Goal: Task Accomplishment & Management: Use online tool/utility

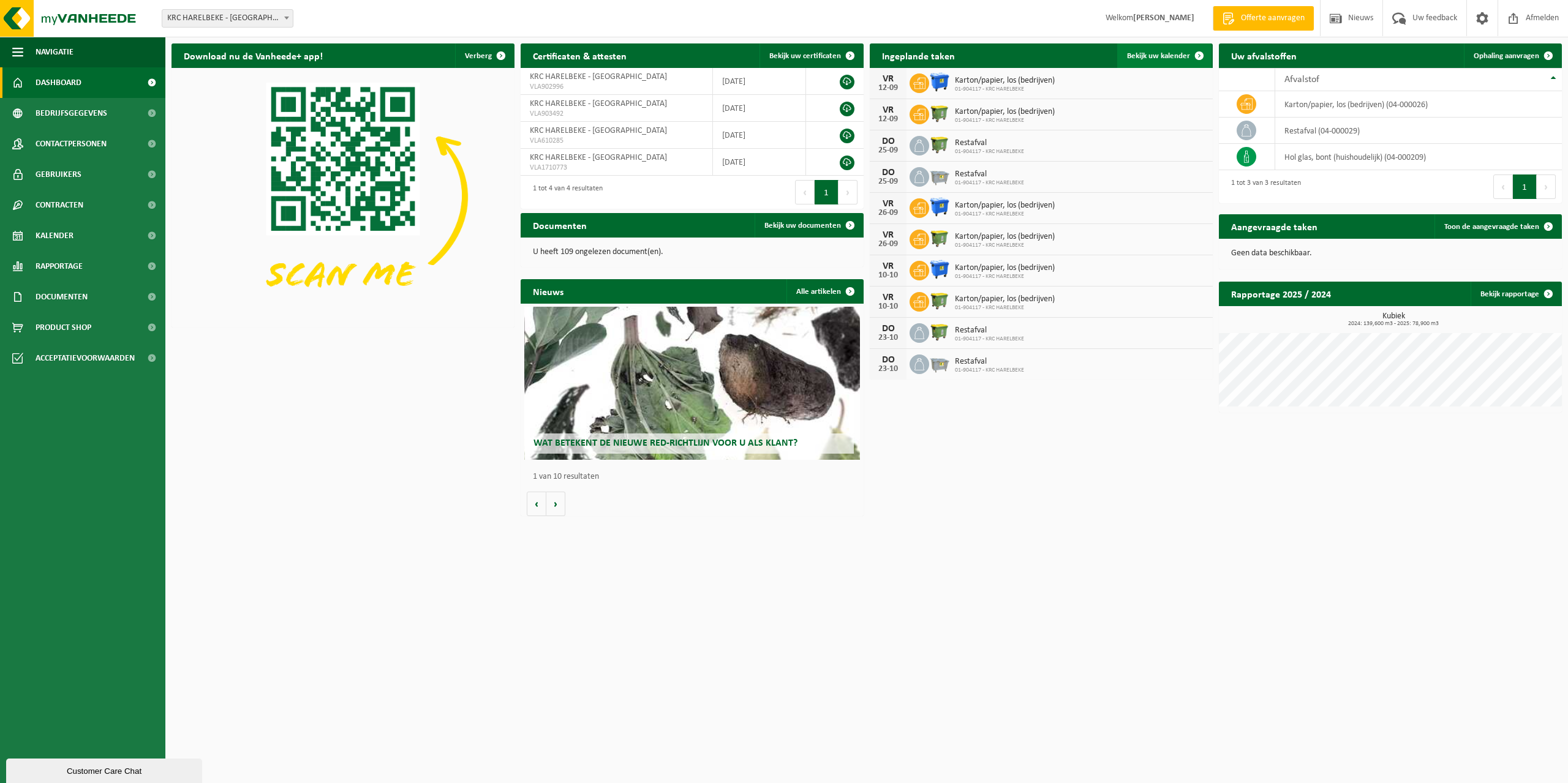
click at [1163, 58] on span "Bekijk uw kalender" at bounding box center [1158, 55] width 63 height 8
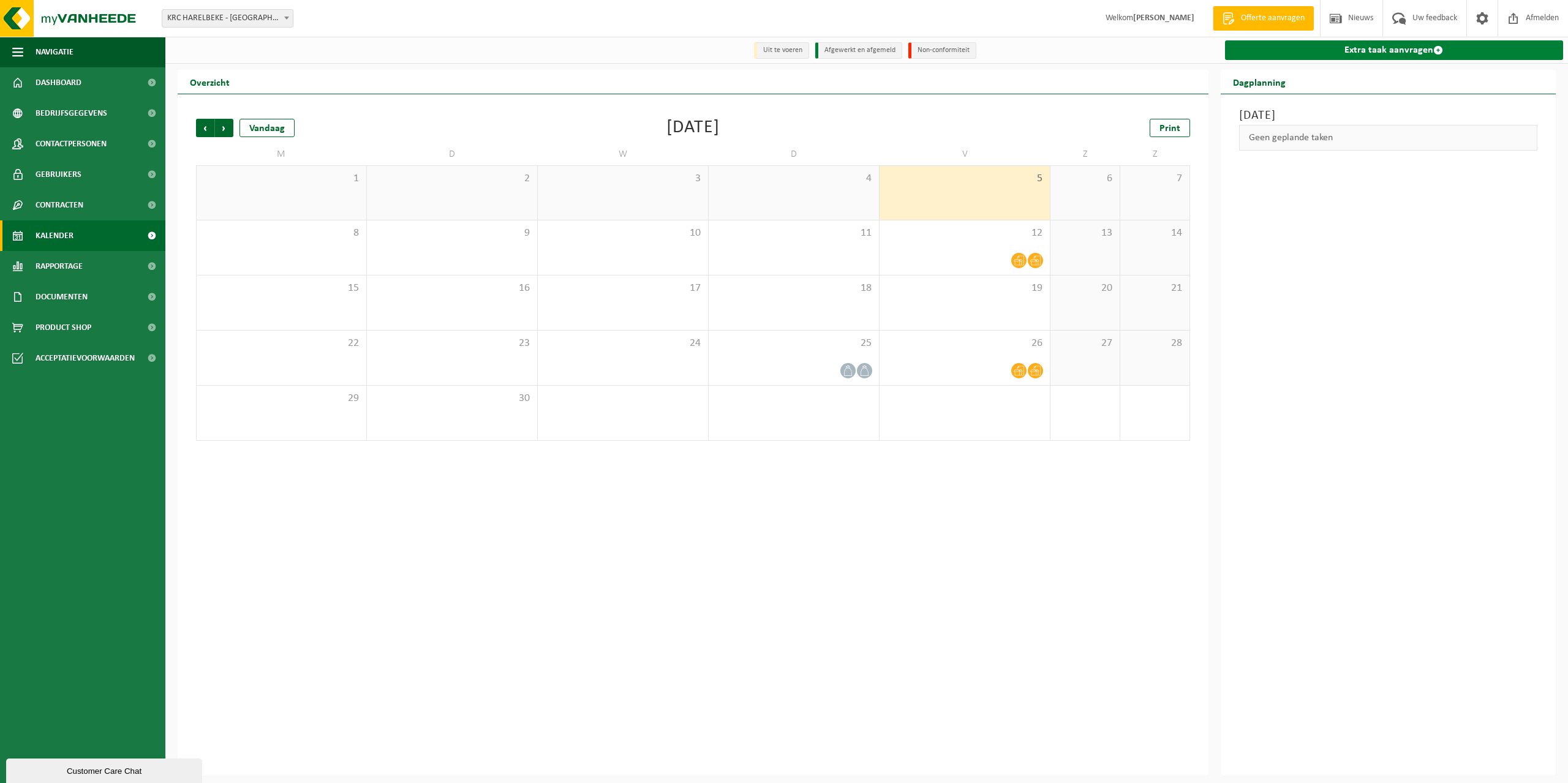
click at [1399, 46] on link "Extra taak aanvragen" at bounding box center [1394, 50] width 338 height 19
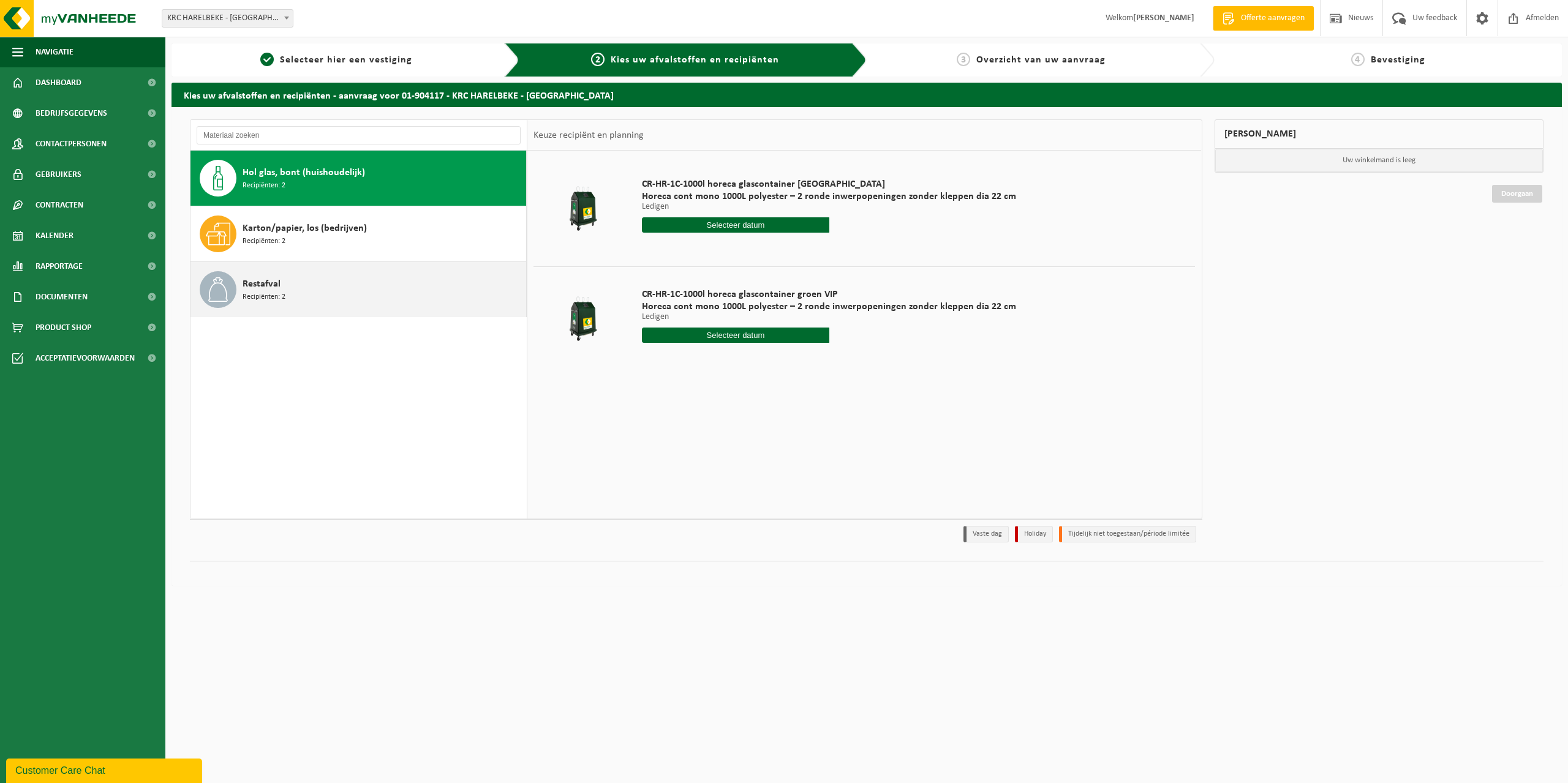
click at [259, 291] on span "Recipiënten: 2" at bounding box center [263, 297] width 43 height 12
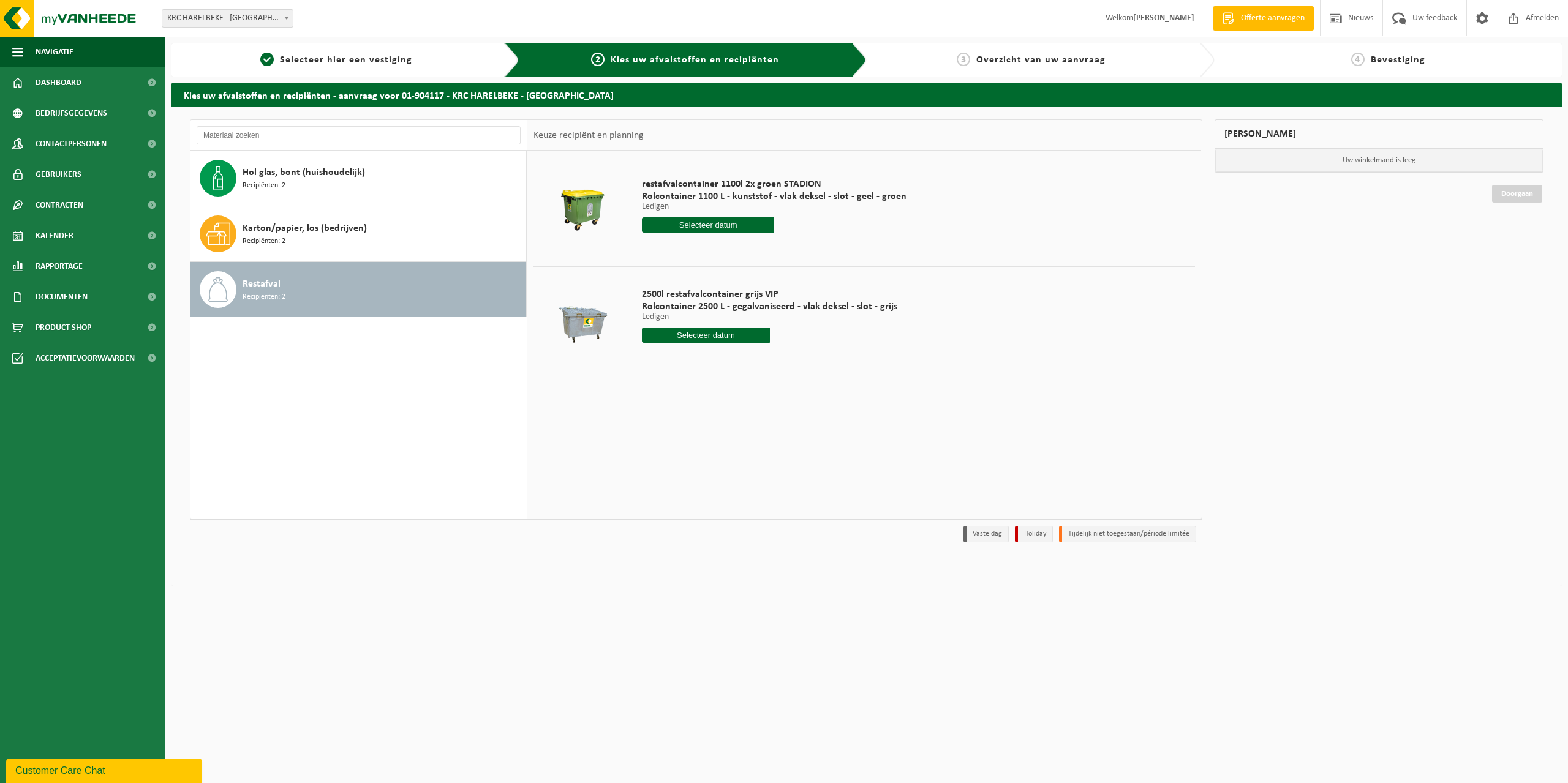
click at [704, 232] on input "text" at bounding box center [707, 225] width 132 height 16
click at [724, 312] on div "11" at bounding box center [717, 313] width 21 height 19
type input "Van 2025-09-11"
type input "2025-09-11"
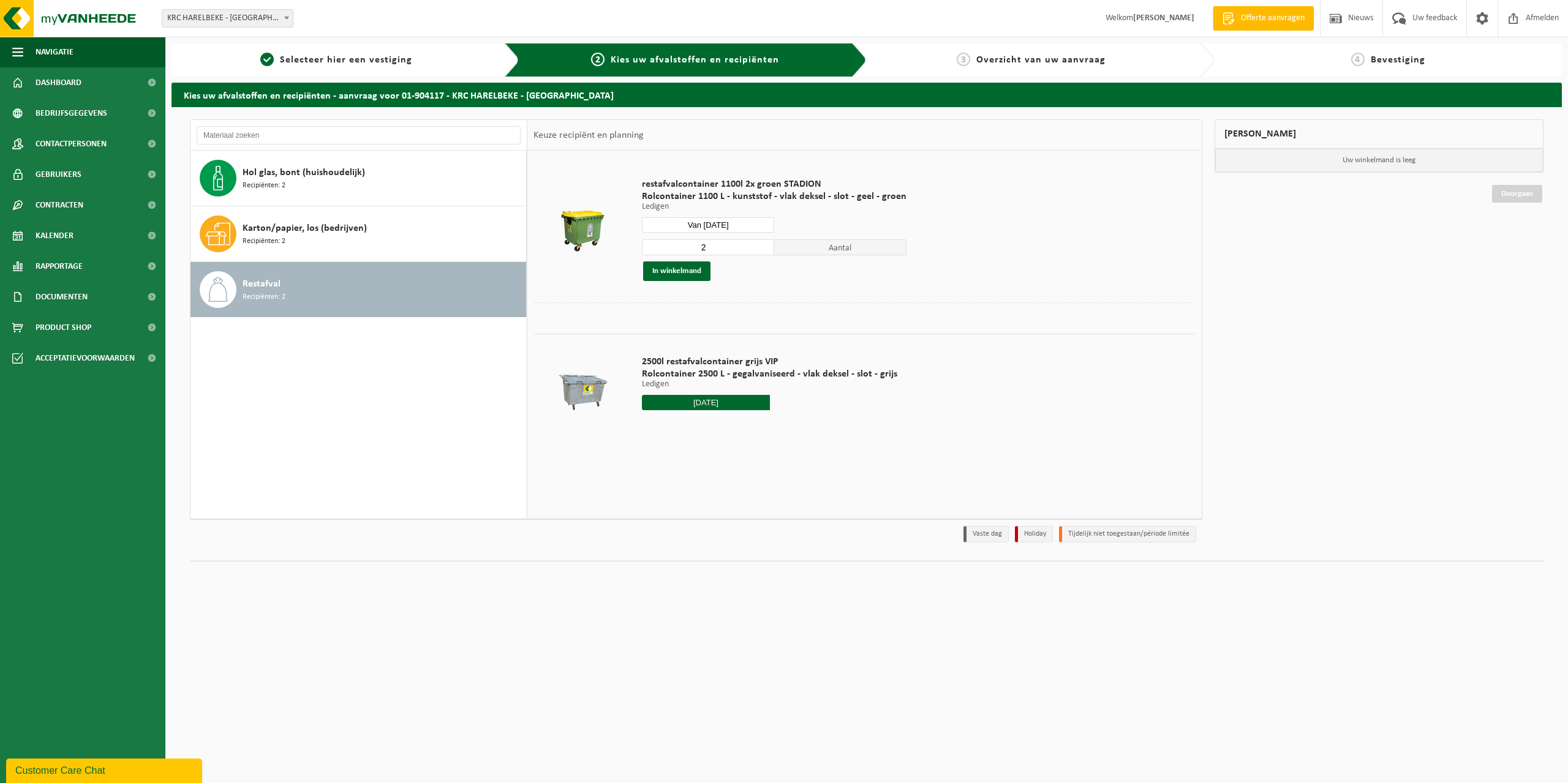
click at [702, 407] on input "2025-09-11" at bounding box center [705, 402] width 128 height 16
click at [714, 487] on div "11" at bounding box center [717, 491] width 21 height 19
click at [717, 491] on div "11" at bounding box center [717, 491] width 21 height 19
type input "Van 2025-09-11"
type input "2025-09-11"
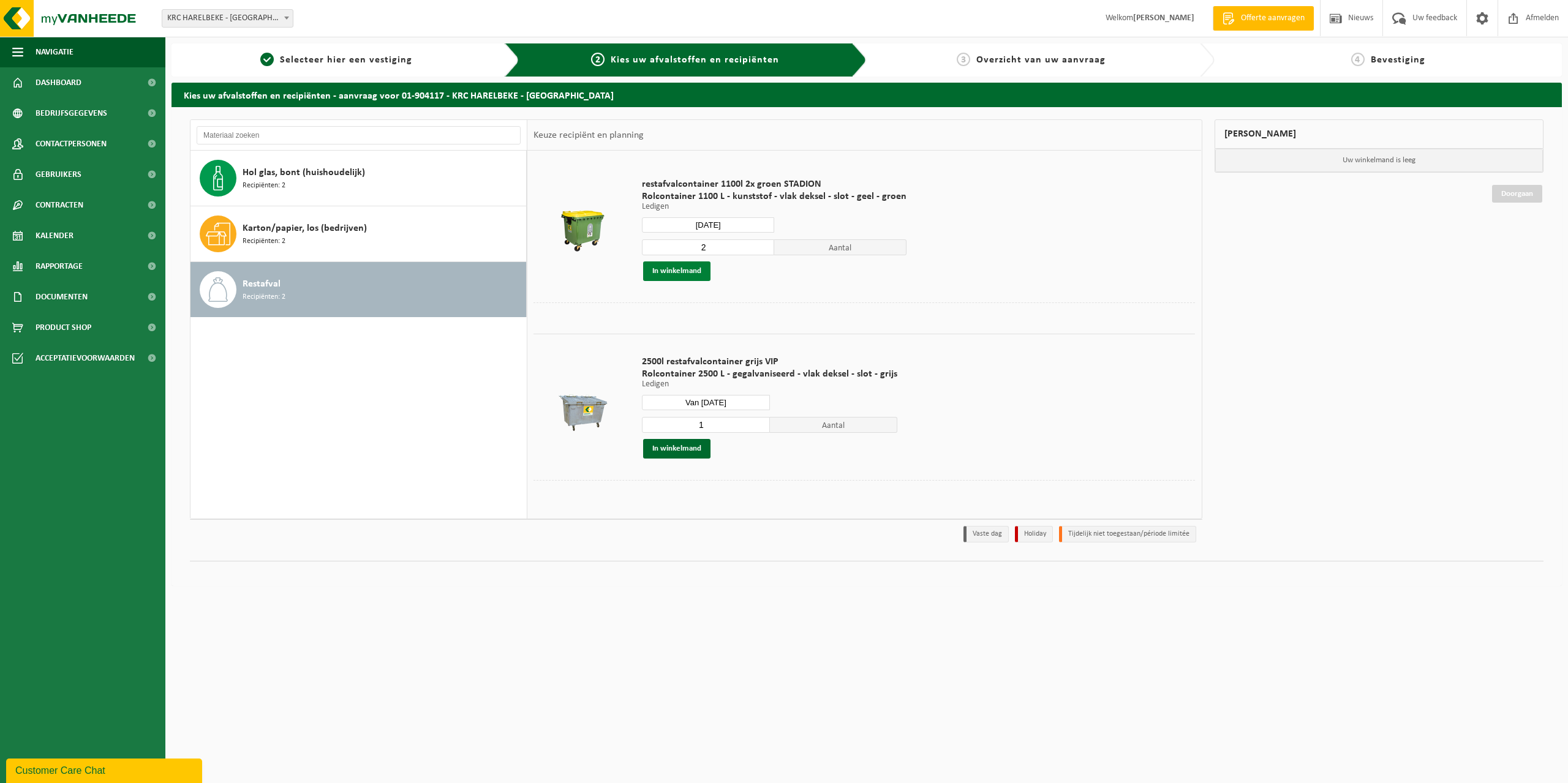
click at [696, 272] on button "In winkelmand" at bounding box center [677, 271] width 67 height 19
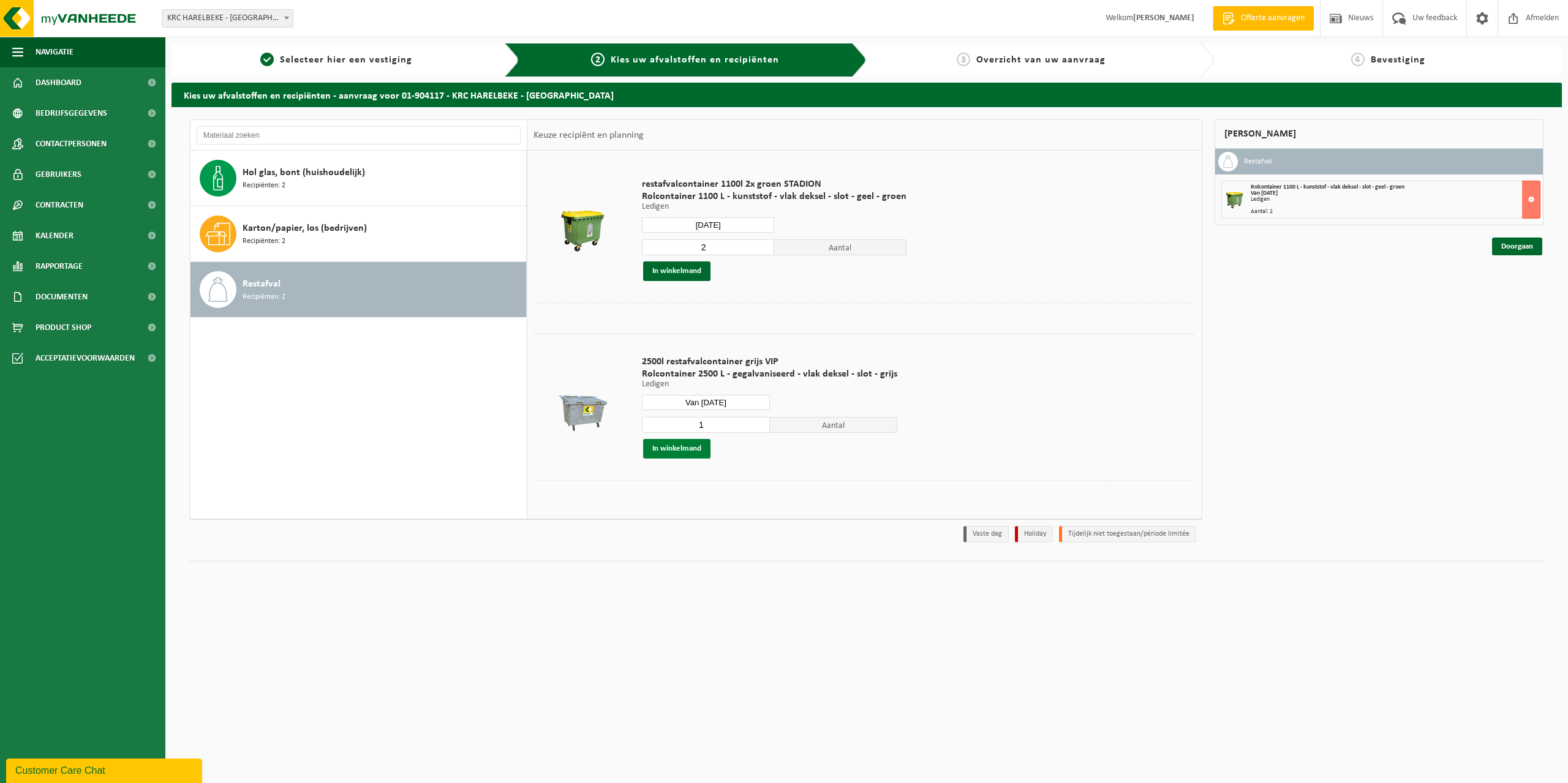
click at [680, 444] on button "In winkelmand" at bounding box center [677, 448] width 67 height 19
click at [1513, 286] on link "Doorgaan" at bounding box center [1517, 290] width 50 height 18
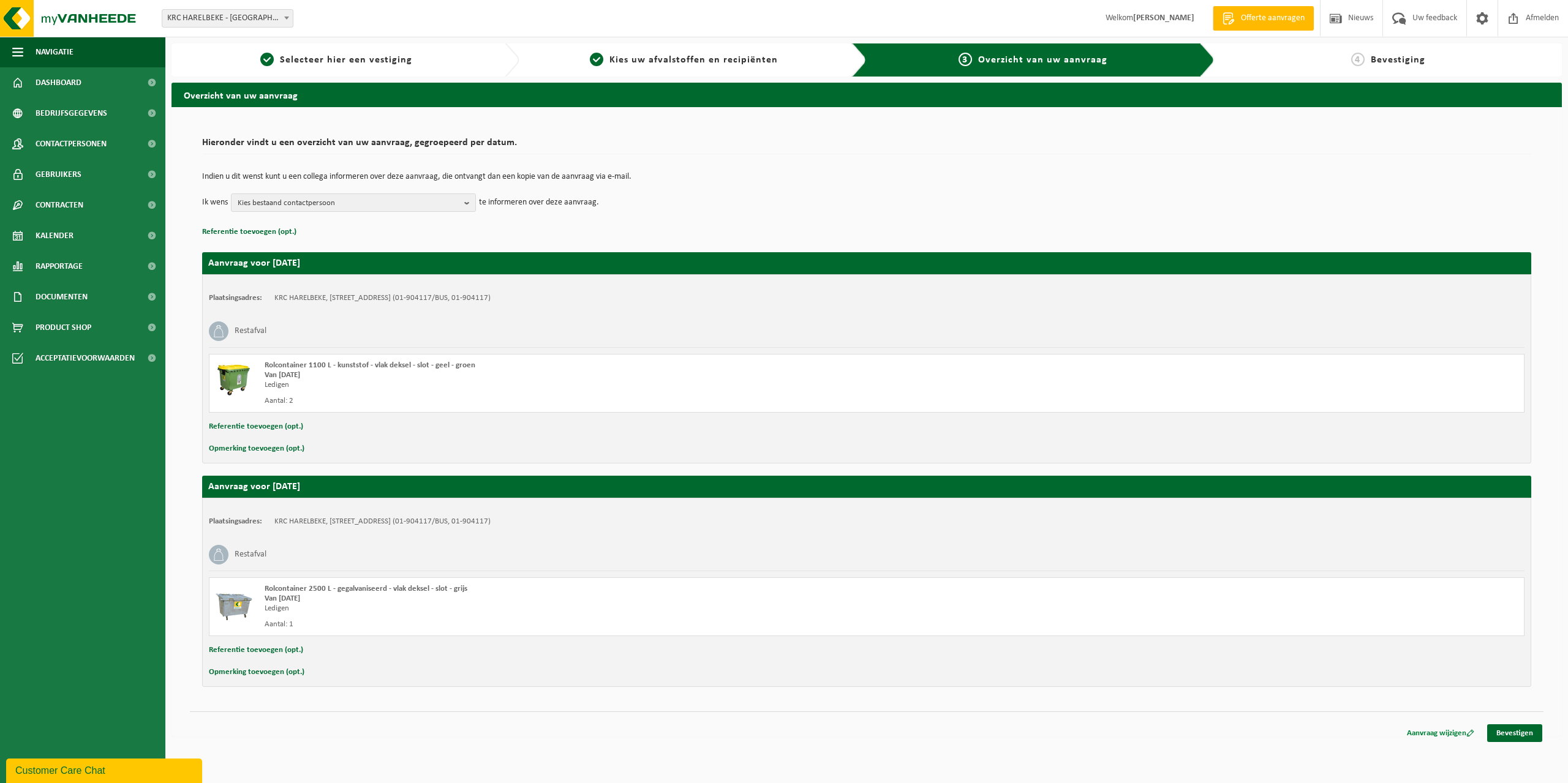
click at [1452, 731] on link "Aanvraag wijzigen" at bounding box center [1440, 733] width 86 height 18
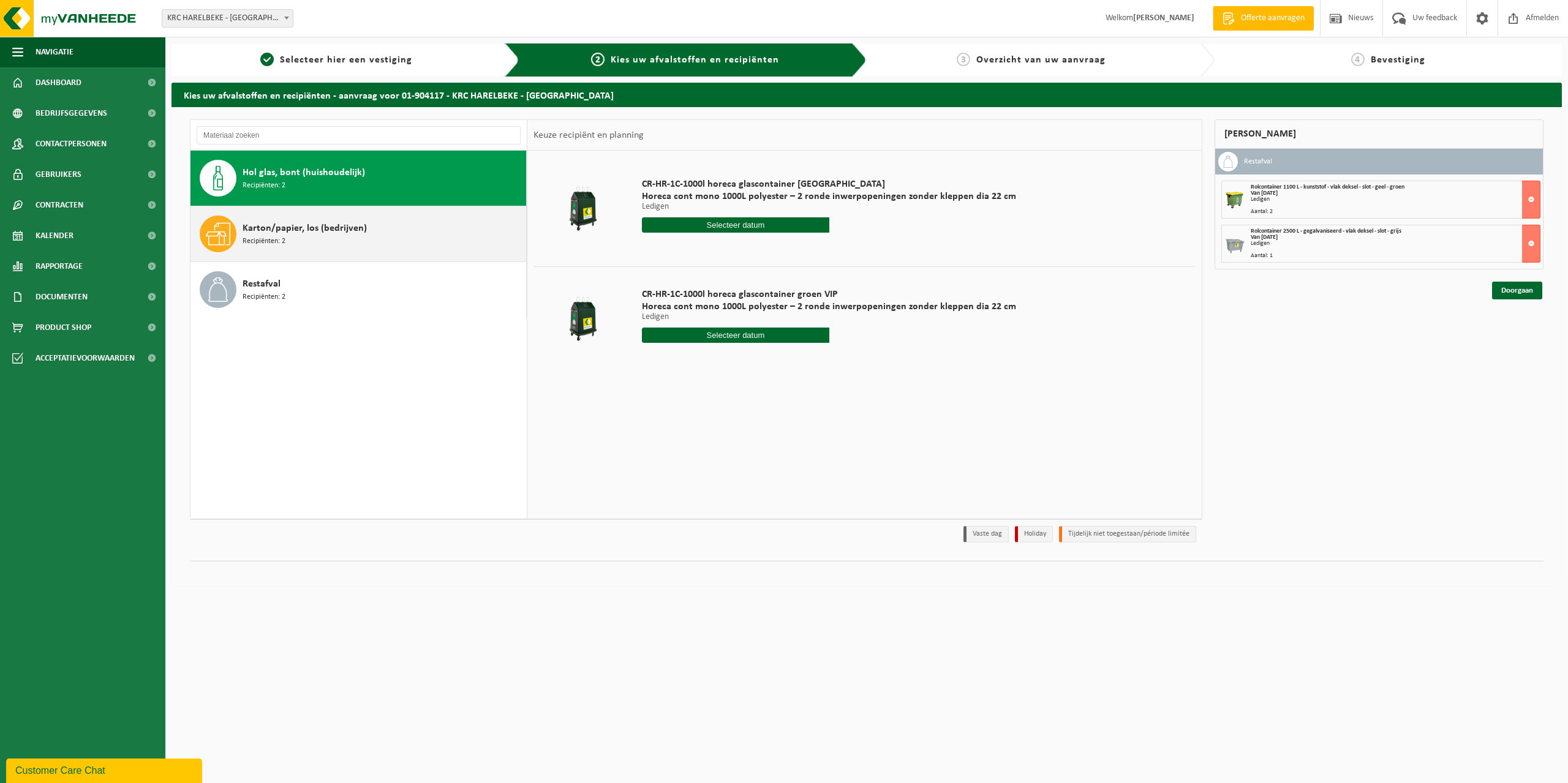
click at [326, 227] on span "Karton/papier, los (bedrijven)" at bounding box center [304, 228] width 124 height 15
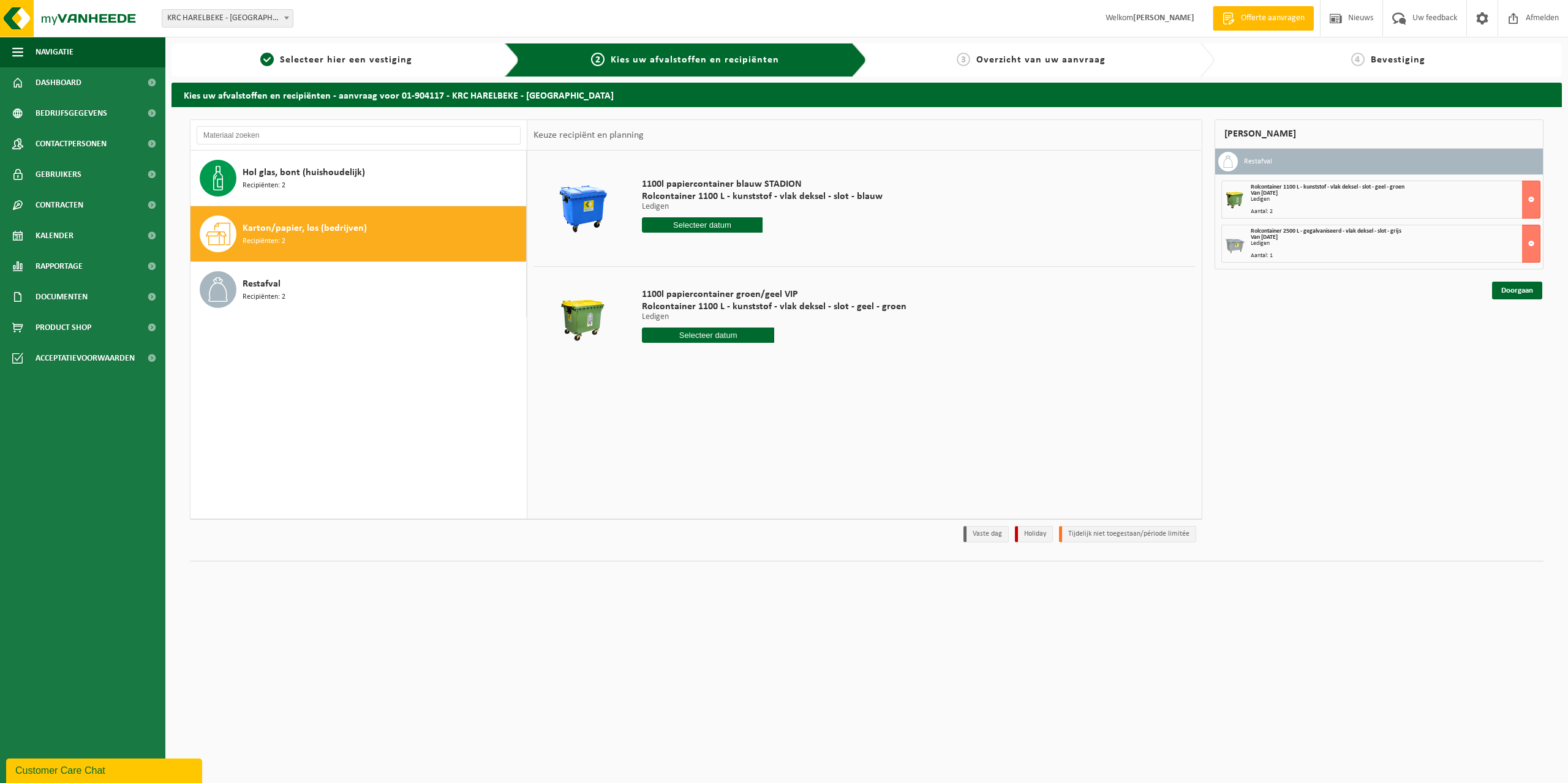
click at [701, 217] on input "text" at bounding box center [702, 225] width 121 height 16
click at [741, 313] on div "1 2 3 4 5 6 7 8 9 10 11 12 13 14 15 16 17 18 19 20 21 22 23 24 25 26 27 28 29 3…" at bounding box center [717, 333] width 151 height 98
click at [738, 317] on div "1 2 3 4 5 6 7 8 9 10 11 12 13 14 15 16 17 18 19 20 21 22 23 24 25 26 27 28 29 3…" at bounding box center [717, 333] width 151 height 98
click at [569, 286] on td at bounding box center [582, 318] width 99 height 104
click at [678, 329] on input "text" at bounding box center [707, 335] width 132 height 16
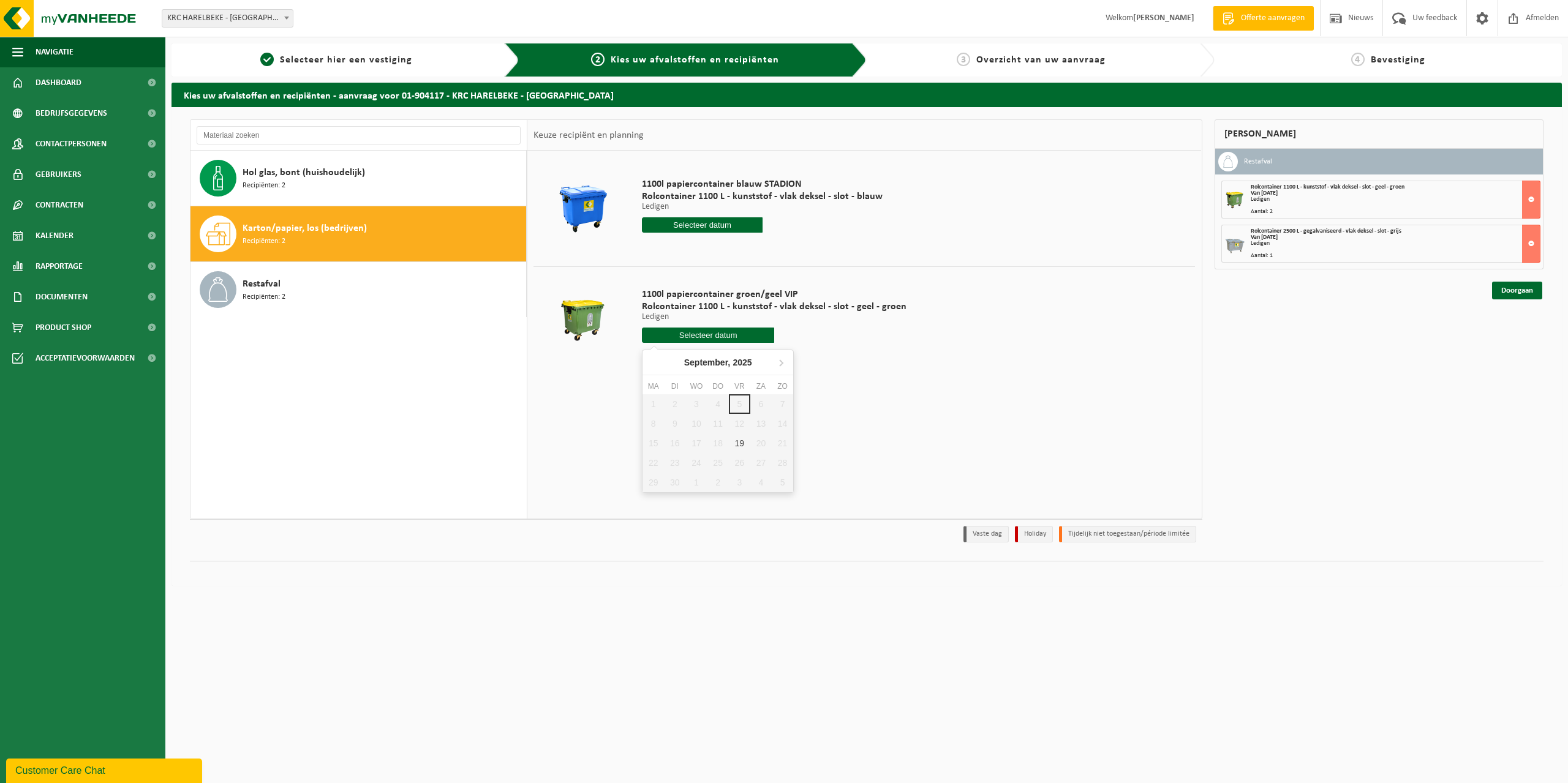
click at [679, 329] on input "text" at bounding box center [707, 335] width 132 height 16
click at [1148, 270] on td "1100l papiercontainer groen/geel VIP Rolcontainer 1100 L - kunststof - vlak dek…" at bounding box center [913, 318] width 562 height 104
click at [1512, 296] on link "Doorgaan" at bounding box center [1517, 290] width 50 height 18
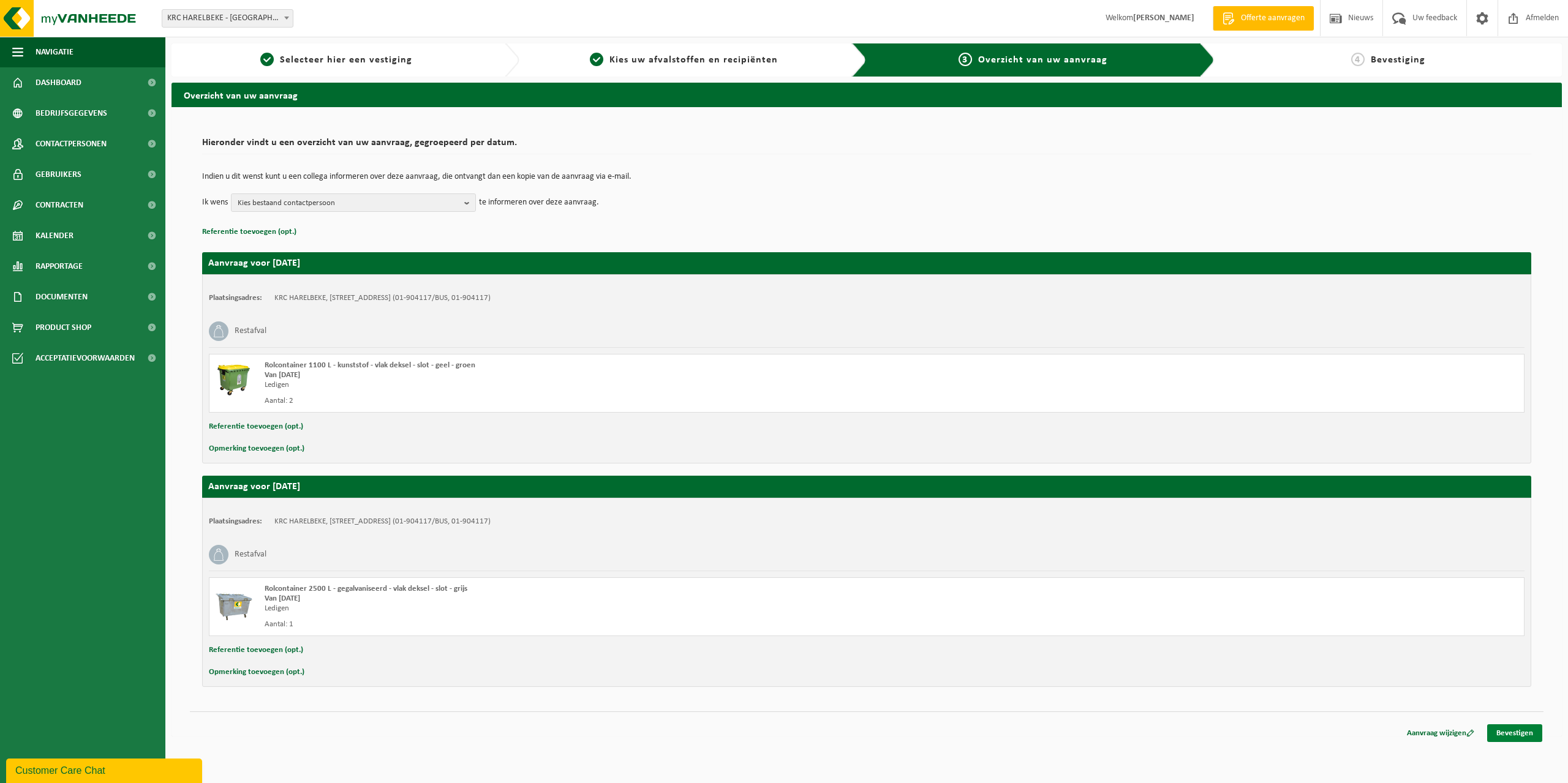
click at [1529, 735] on link "Bevestigen" at bounding box center [1515, 733] width 55 height 18
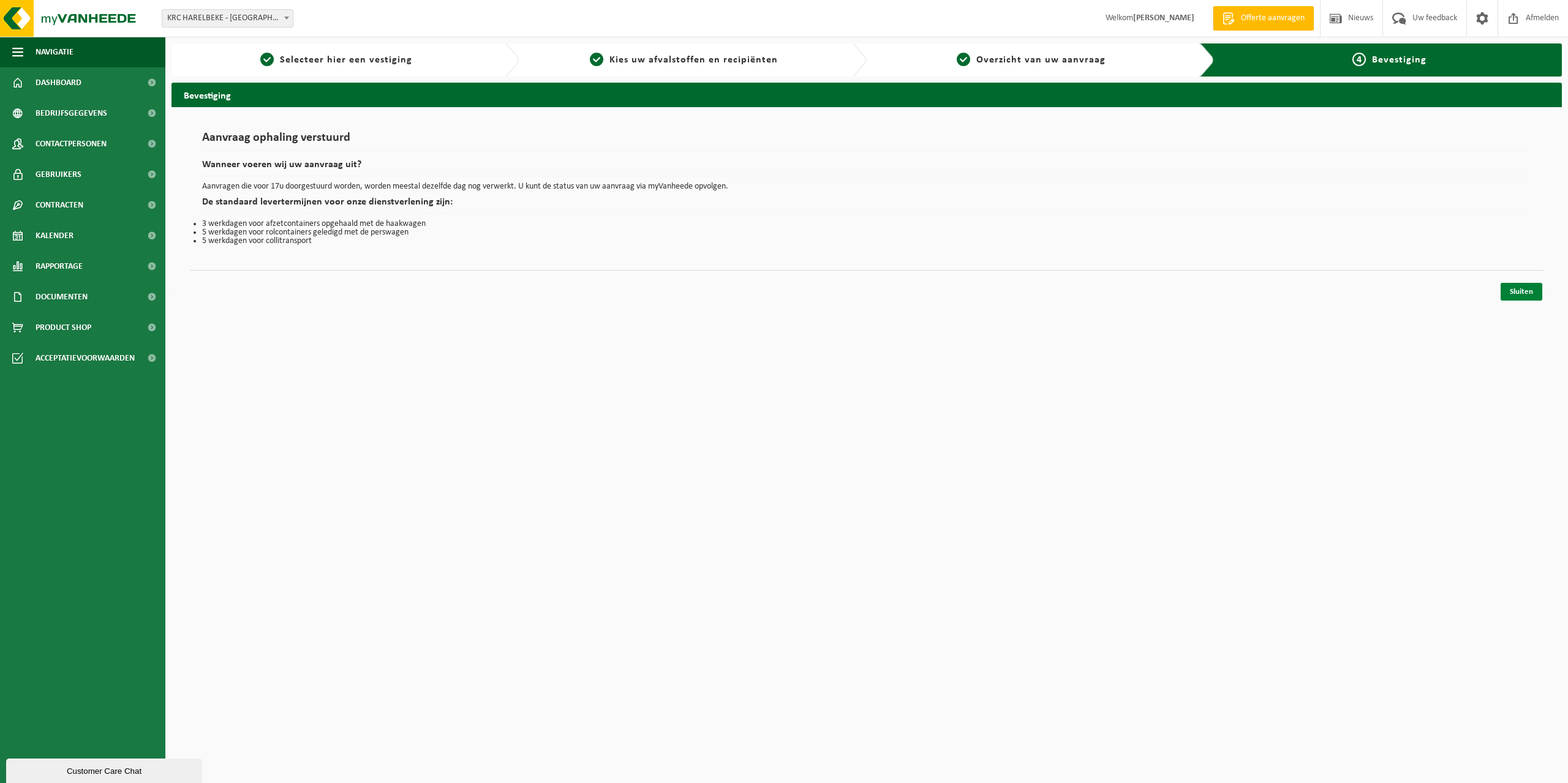
click at [1525, 288] on link "Sluiten" at bounding box center [1521, 291] width 42 height 18
